Goal: Transaction & Acquisition: Subscribe to service/newsletter

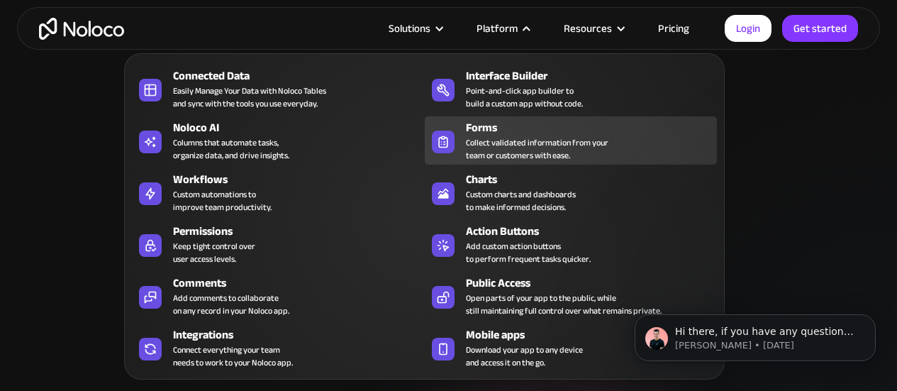
scroll to position [142, 0]
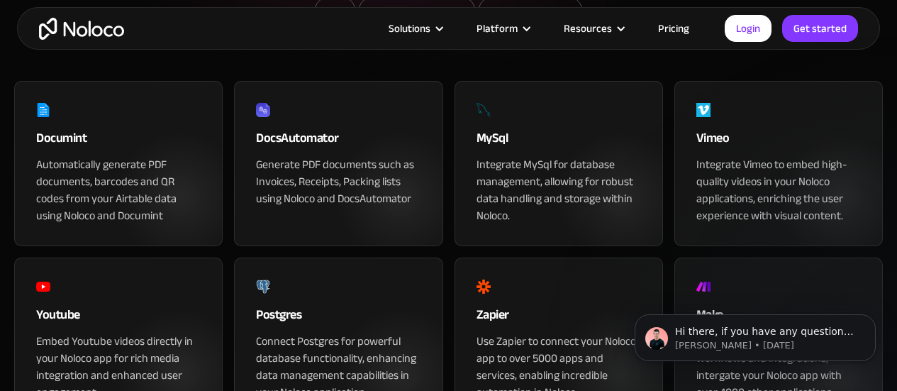
scroll to position [284, 0]
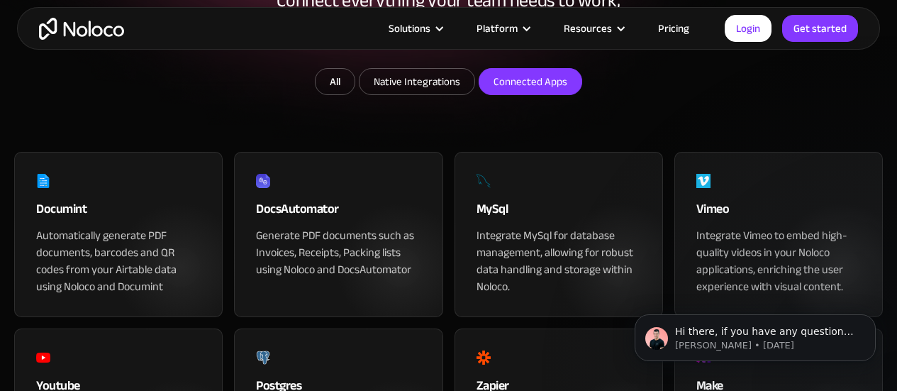
click at [474, 94] on input "Connected Apps" at bounding box center [416, 82] width 115 height 26
checkbox input "true"
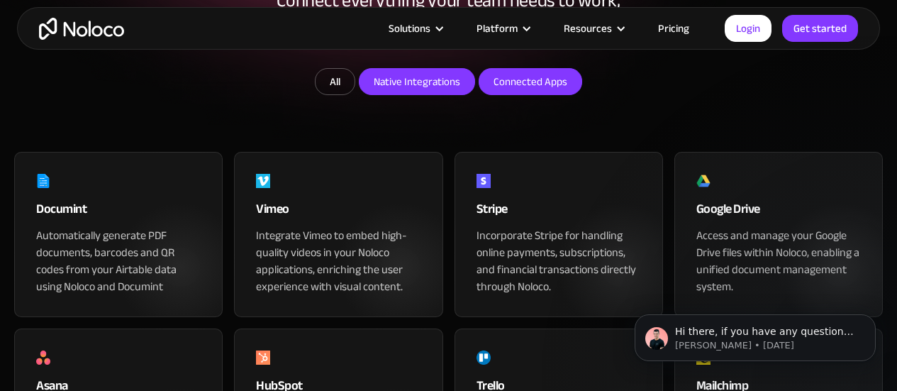
click at [442, 94] on input "Native Integrations" at bounding box center [416, 82] width 115 height 26
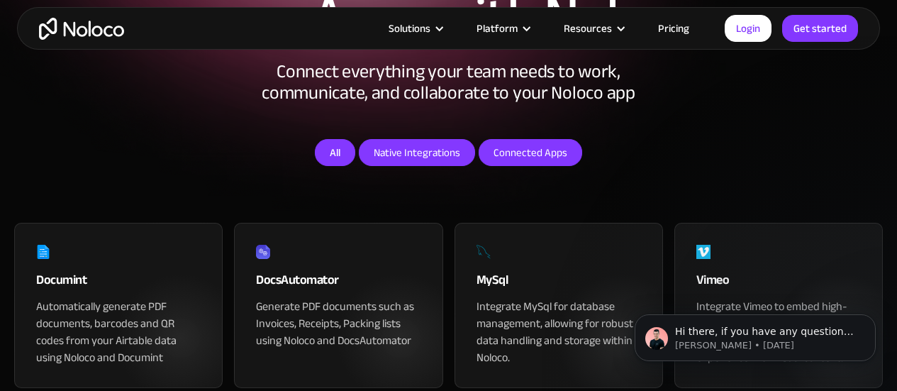
click at [333, 166] on link "All" at bounding box center [335, 152] width 40 height 27
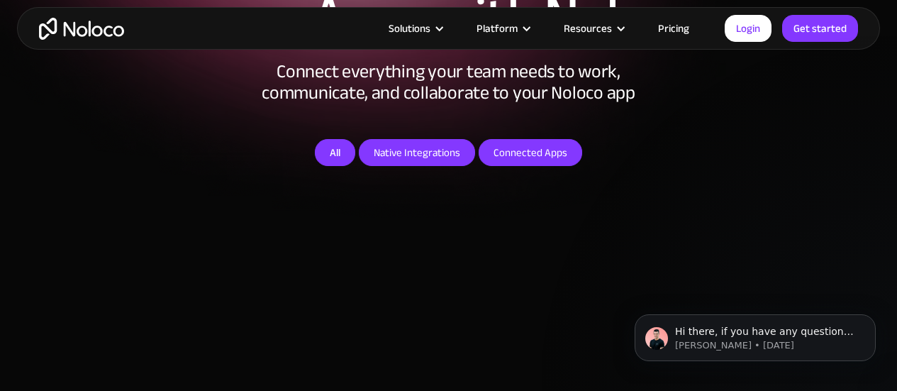
checkbox input "false"
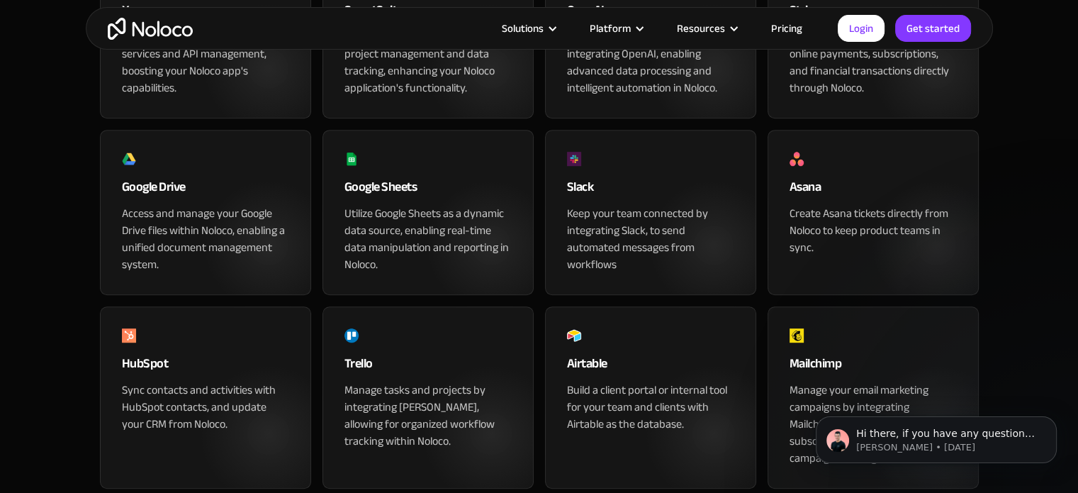
scroll to position [836, 0]
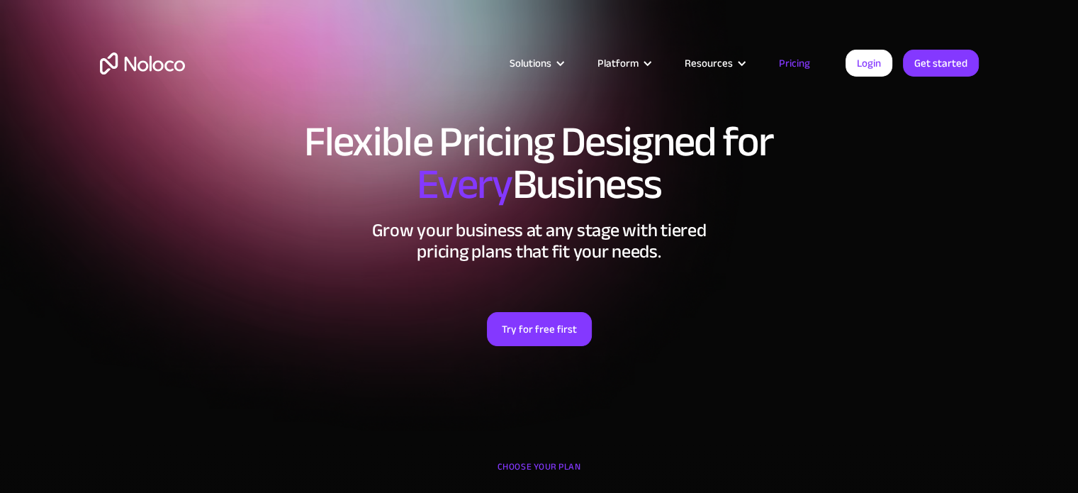
click at [791, 66] on link "Pricing" at bounding box center [794, 63] width 67 height 18
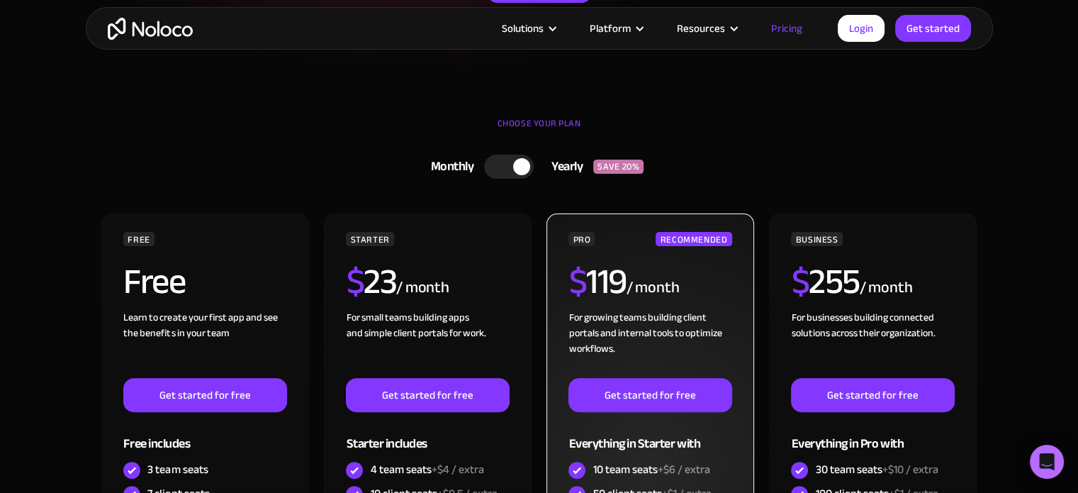
scroll to position [347, 0]
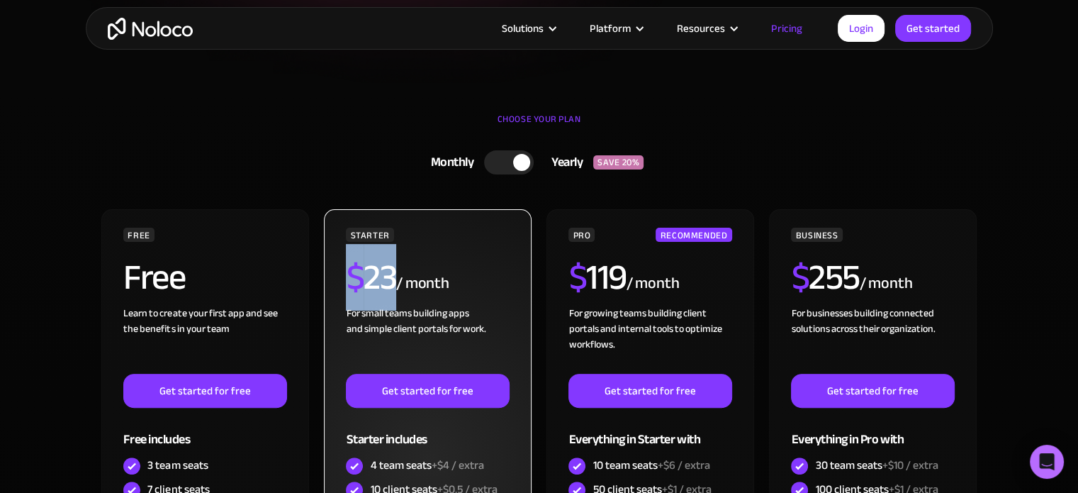
drag, startPoint x: 352, startPoint y: 268, endPoint x: 391, endPoint y: 270, distance: 39.8
click at [391, 270] on h2 "$ 23" at bounding box center [371, 276] width 50 height 35
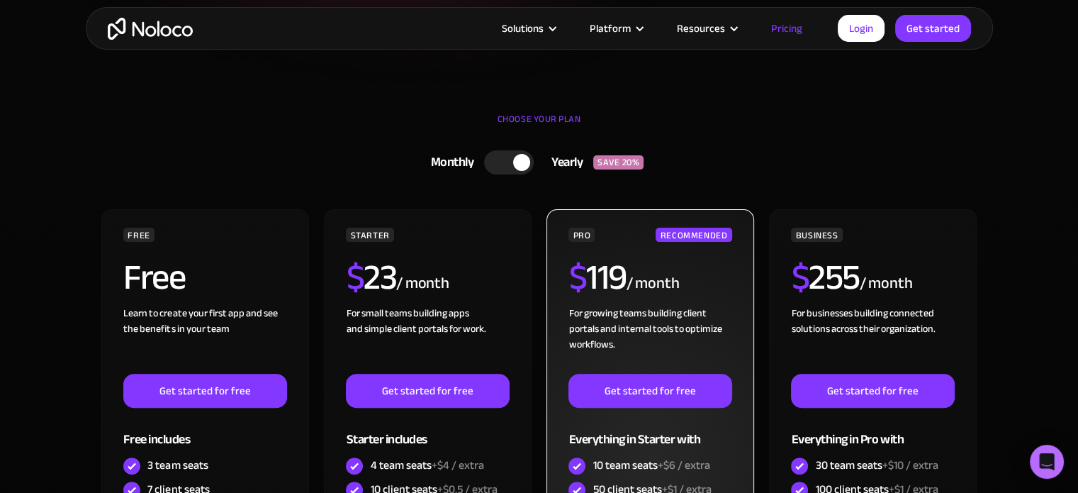
drag, startPoint x: 391, startPoint y: 270, endPoint x: 564, endPoint y: 274, distance: 172.3
click at [564, 274] on div "PRO RECOMMENDED $ 119 / month For growing teams building client portals and int…" at bounding box center [650, 458] width 207 height 498
drag, startPoint x: 571, startPoint y: 272, endPoint x: 630, endPoint y: 274, distance: 58.9
click at [630, 274] on div "$ 119 / month" at bounding box center [650, 282] width 163 height 46
click at [621, 273] on h2 "$ 119" at bounding box center [597, 276] width 57 height 35
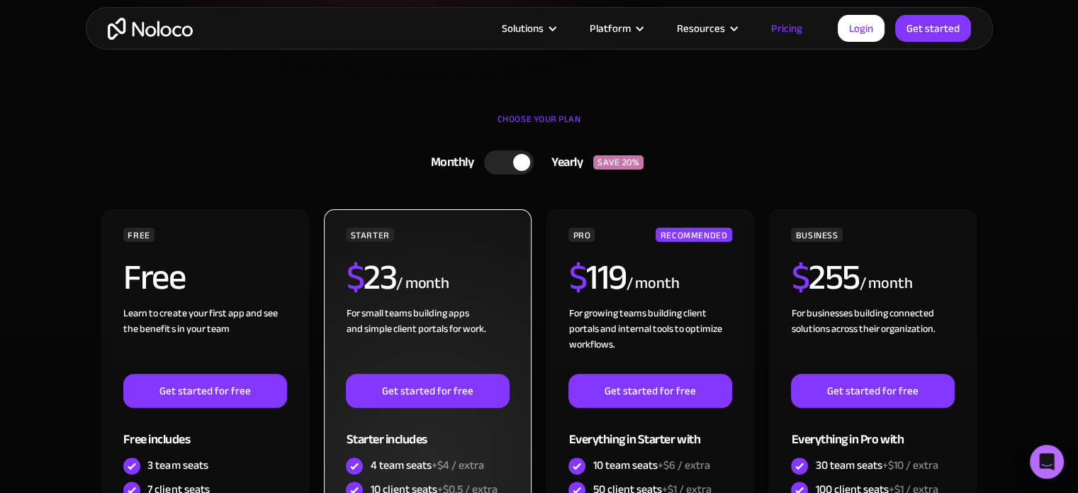
click at [346, 276] on span "$" at bounding box center [355, 277] width 18 height 67
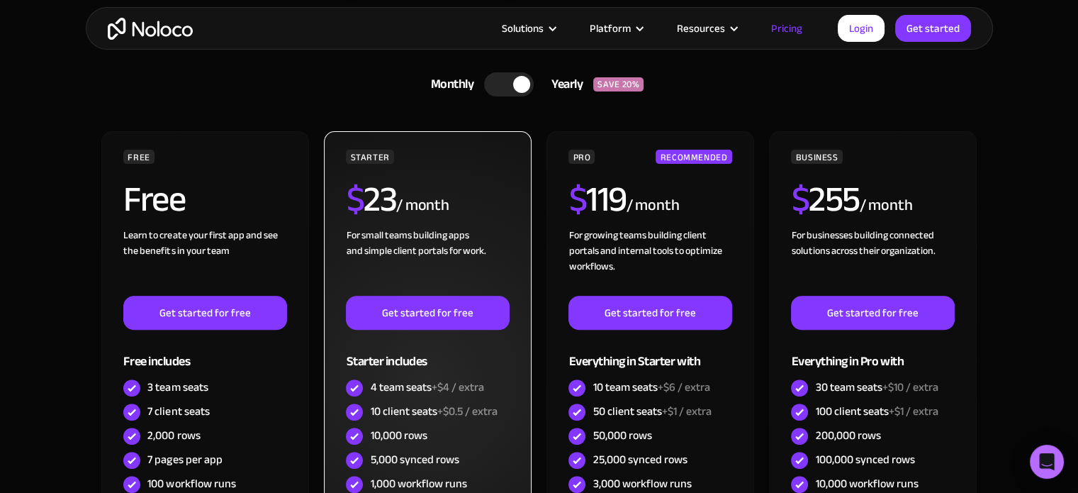
scroll to position [422, 0]
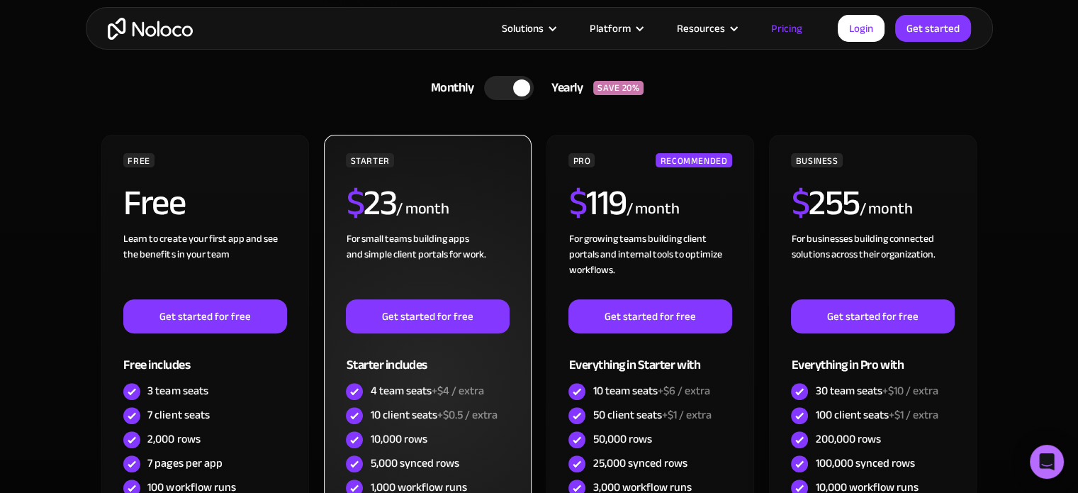
click at [346, 276] on div "For small teams building apps and simple client portals for work. ‍" at bounding box center [427, 265] width 163 height 68
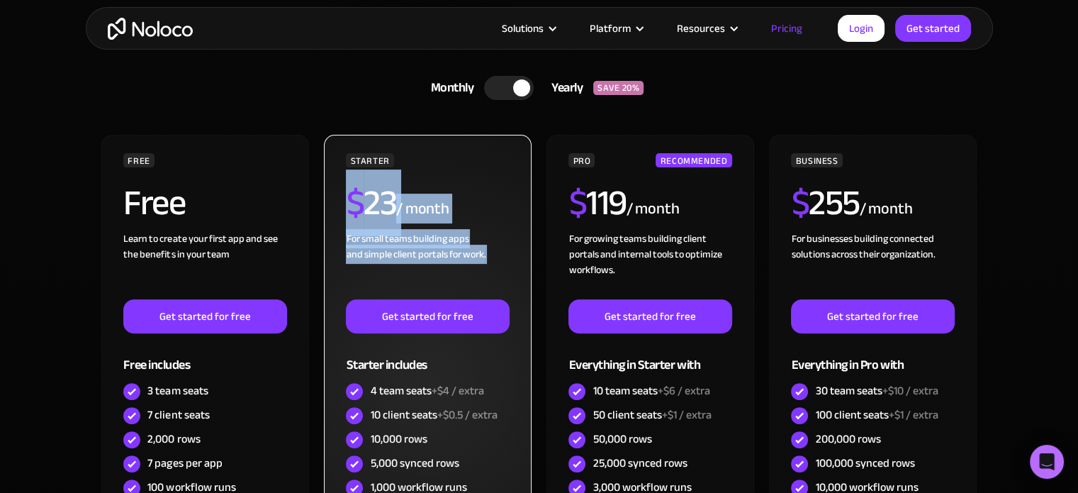
click at [345, 206] on div "STARTER $ 23 / month For small teams building apps and simple client portals fo…" at bounding box center [427, 384] width 207 height 498
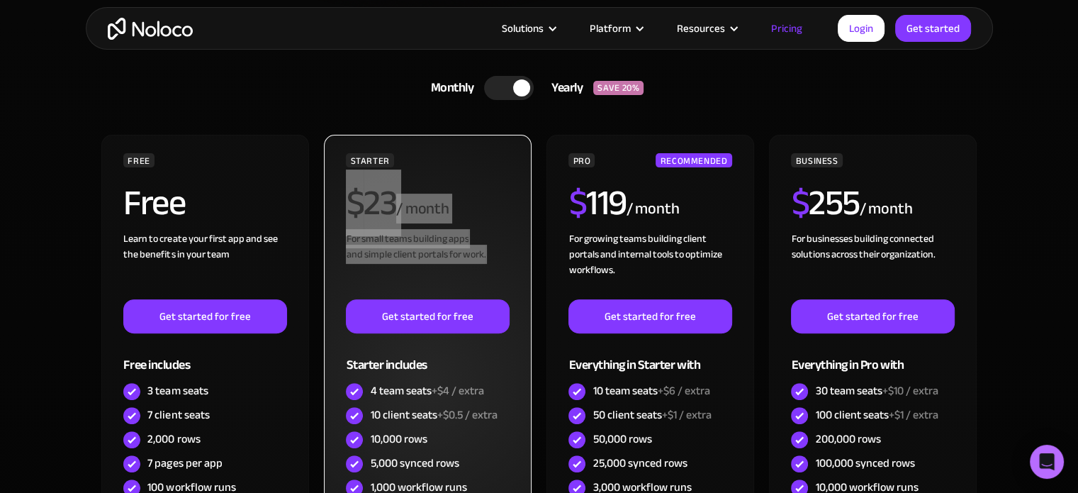
click at [345, 206] on div "STARTER $ 23 / month For small teams building apps and simple client portals fo…" at bounding box center [427, 384] width 207 height 498
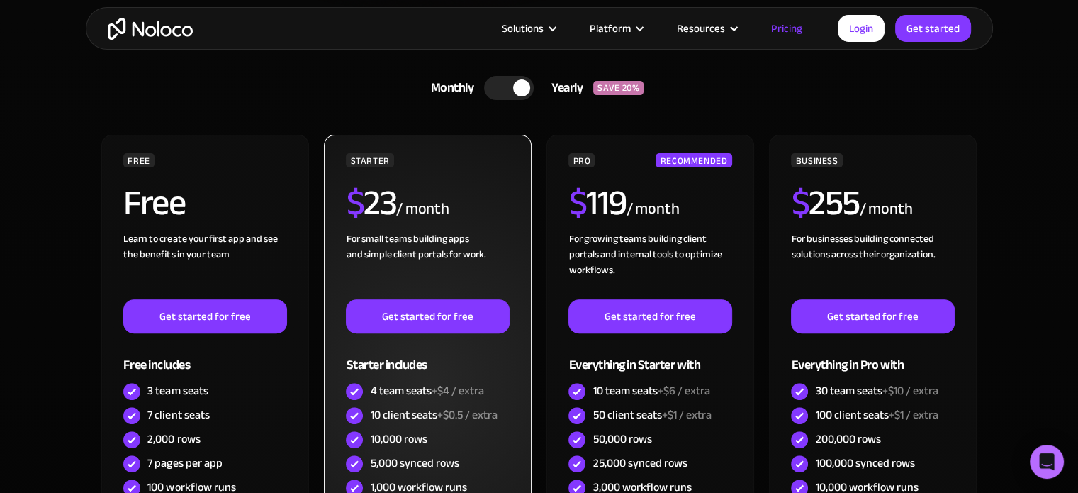
click at [354, 203] on span "$" at bounding box center [355, 202] width 18 height 67
drag, startPoint x: 354, startPoint y: 203, endPoint x: 389, endPoint y: 201, distance: 35.6
click at [389, 201] on h2 "$ 23" at bounding box center [371, 202] width 50 height 35
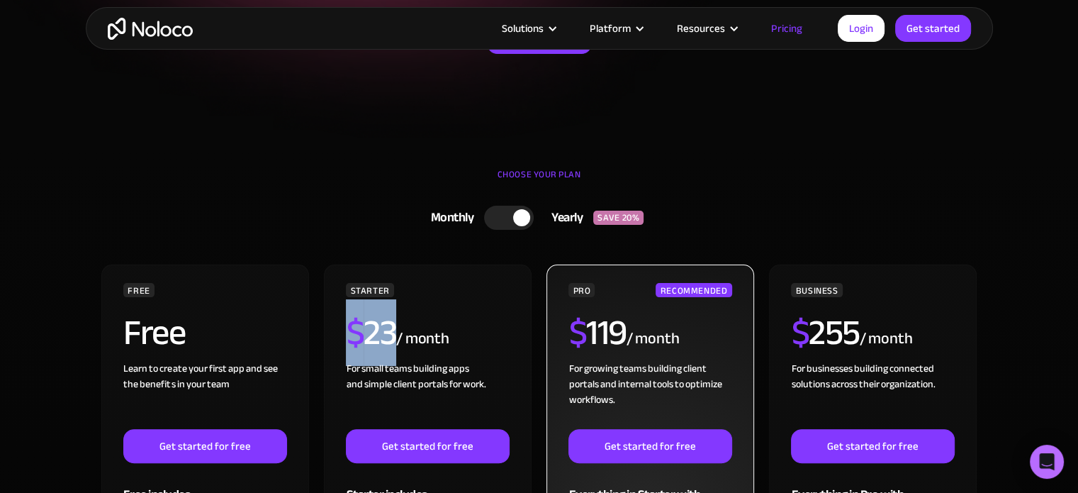
scroll to position [291, 0]
